Goal: Check status: Check status

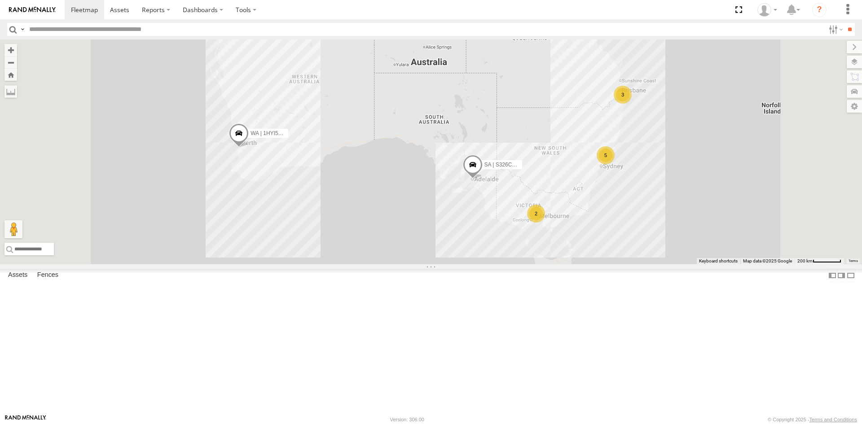
click at [0, 0] on div "SI Assets" at bounding box center [0, 0] width 0 height 0
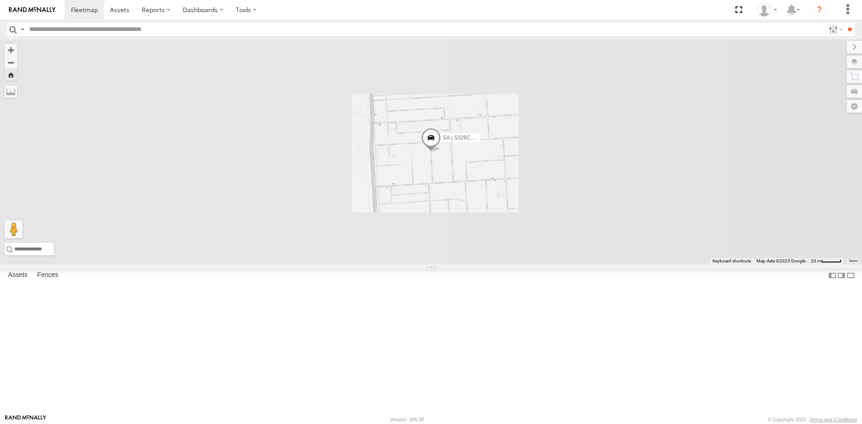
click at [0, 0] on span at bounding box center [0, 0] width 0 height 0
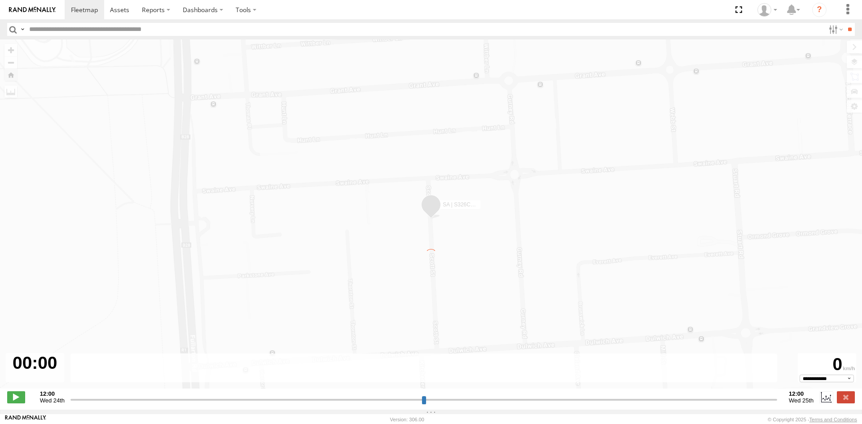
type input "**********"
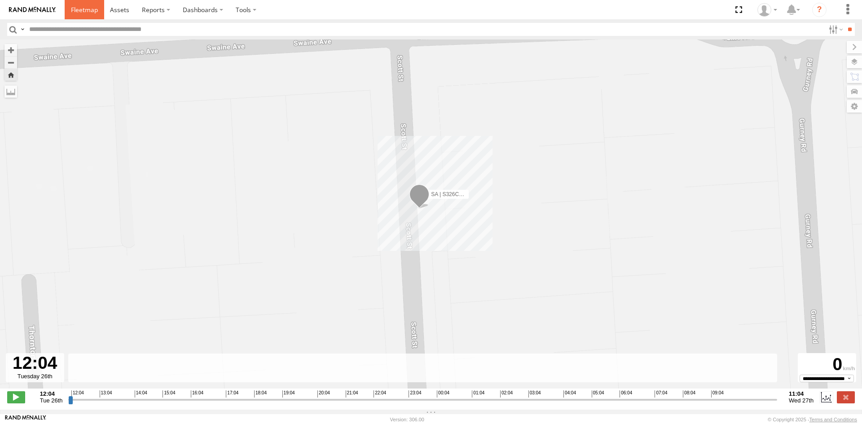
click at [75, 11] on span at bounding box center [84, 9] width 27 height 9
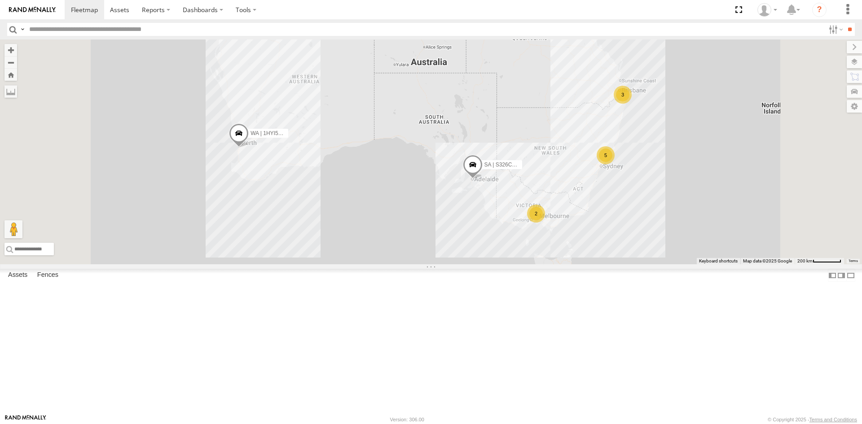
click at [0, 0] on span at bounding box center [0, 0] width 0 height 0
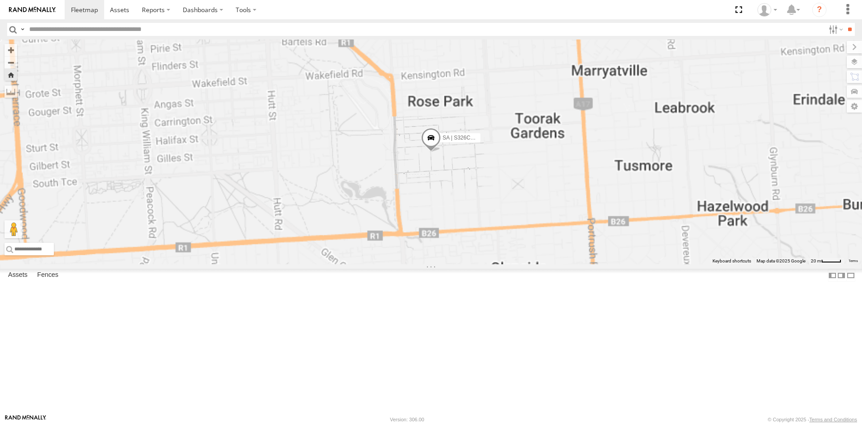
click at [0, 0] on link at bounding box center [0, 0] width 0 height 0
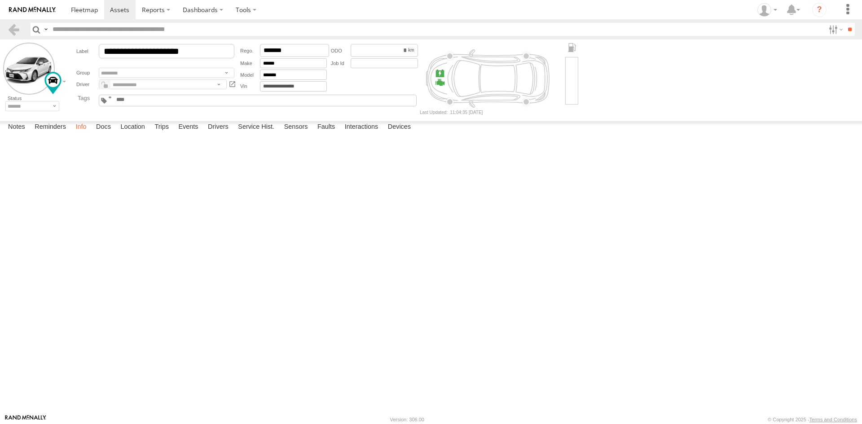
click at [85, 134] on label "Info" at bounding box center [81, 127] width 20 height 13
